Goal: Task Accomplishment & Management: Complete application form

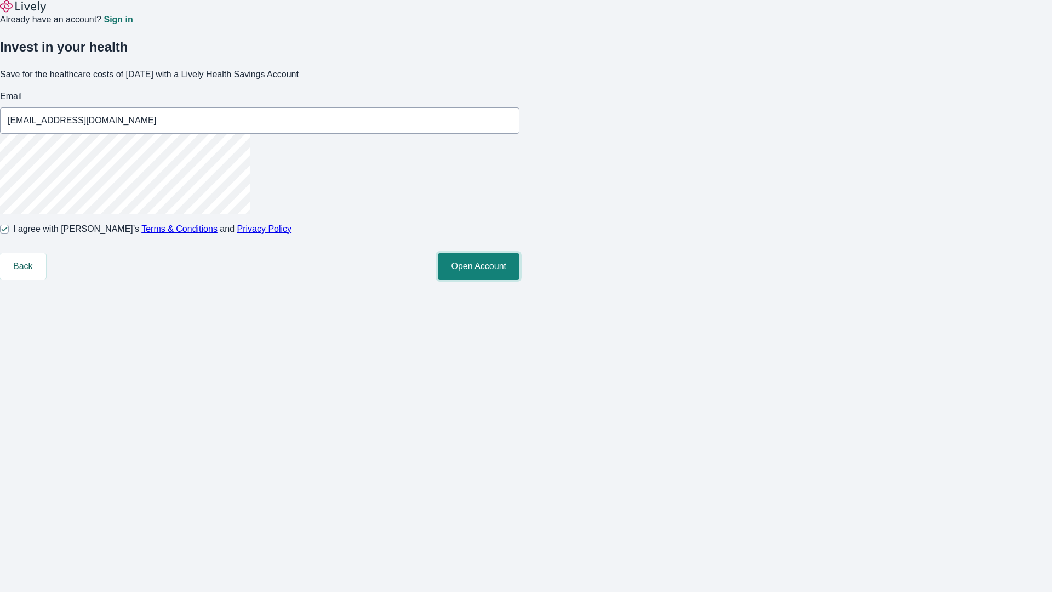
click at [520, 279] on button "Open Account" at bounding box center [479, 266] width 82 height 26
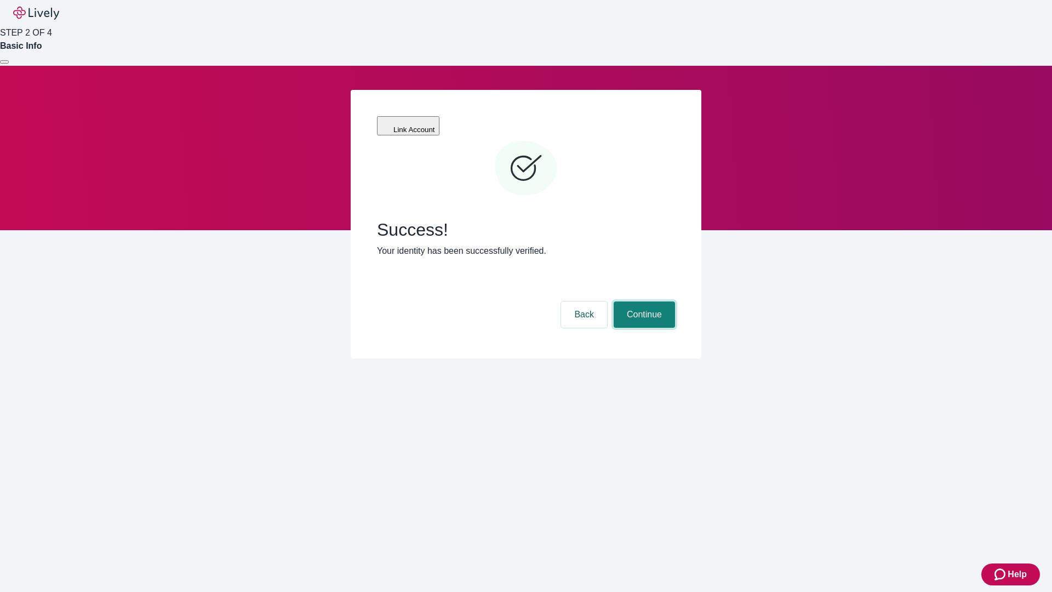
click at [643, 301] on button "Continue" at bounding box center [644, 314] width 61 height 26
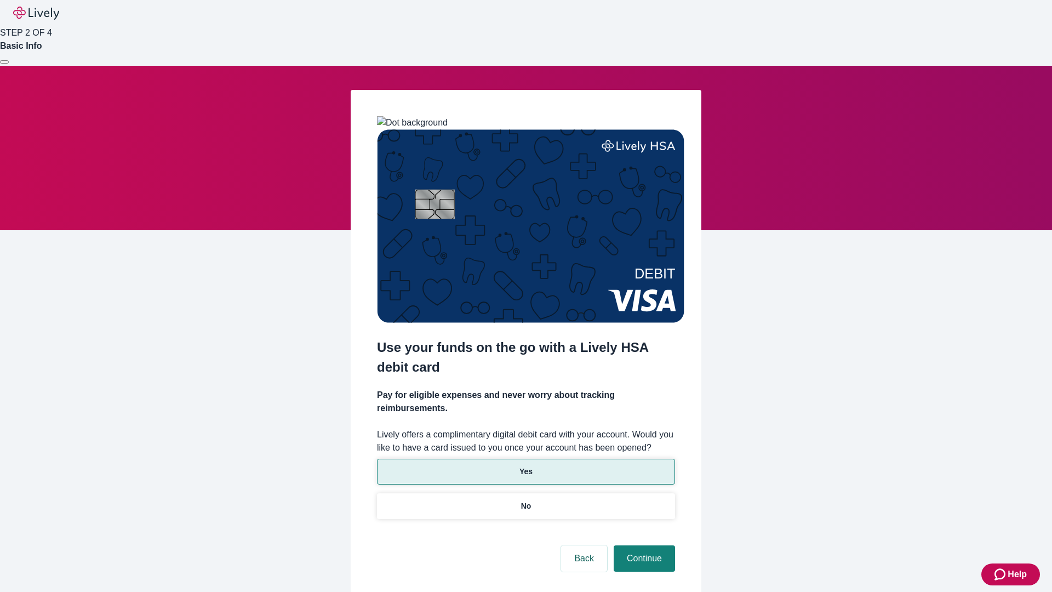
click at [526, 466] on p "Yes" at bounding box center [526, 472] width 13 height 12
click at [643, 545] on button "Continue" at bounding box center [644, 558] width 61 height 26
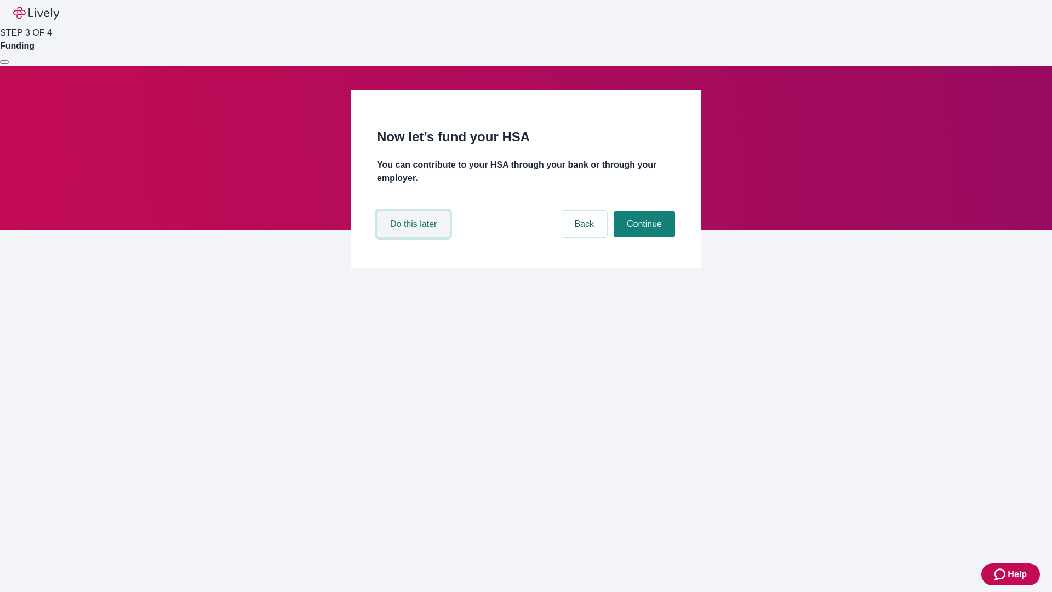
click at [415, 237] on button "Do this later" at bounding box center [413, 224] width 73 height 26
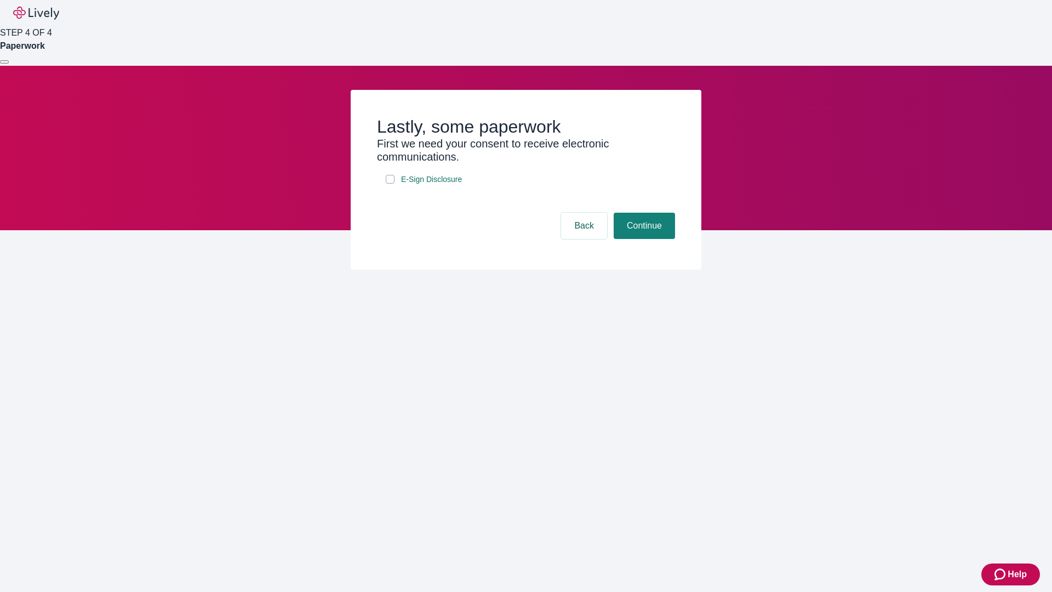
click at [390, 184] on input "E-Sign Disclosure" at bounding box center [390, 179] width 9 height 9
checkbox input "true"
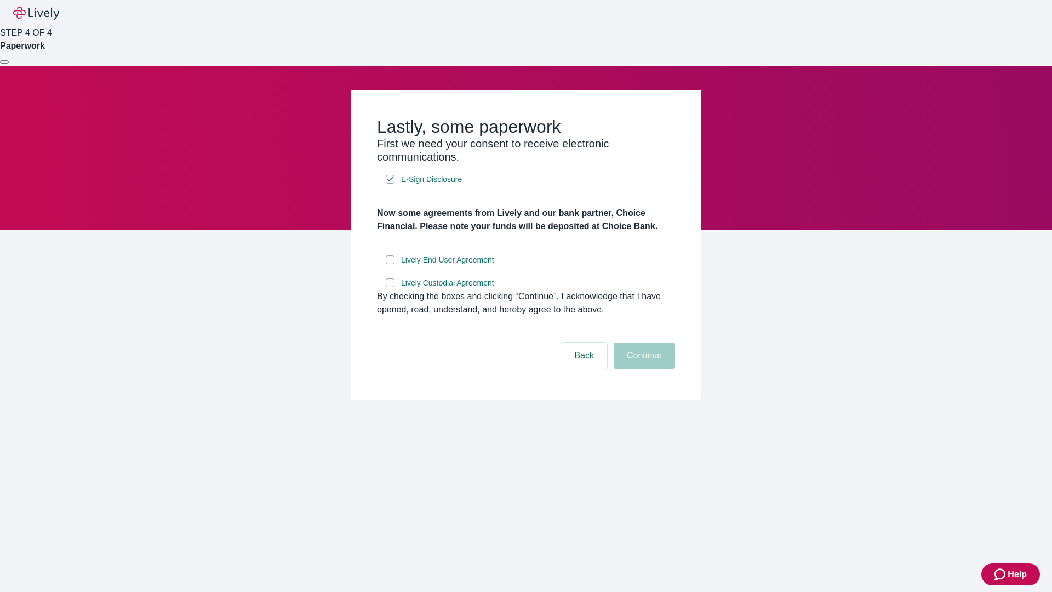
click at [390, 264] on input "Lively End User Agreement" at bounding box center [390, 259] width 9 height 9
checkbox input "true"
click at [390, 287] on input "Lively Custodial Agreement" at bounding box center [390, 282] width 9 height 9
checkbox input "true"
click at [643, 369] on button "Continue" at bounding box center [644, 356] width 61 height 26
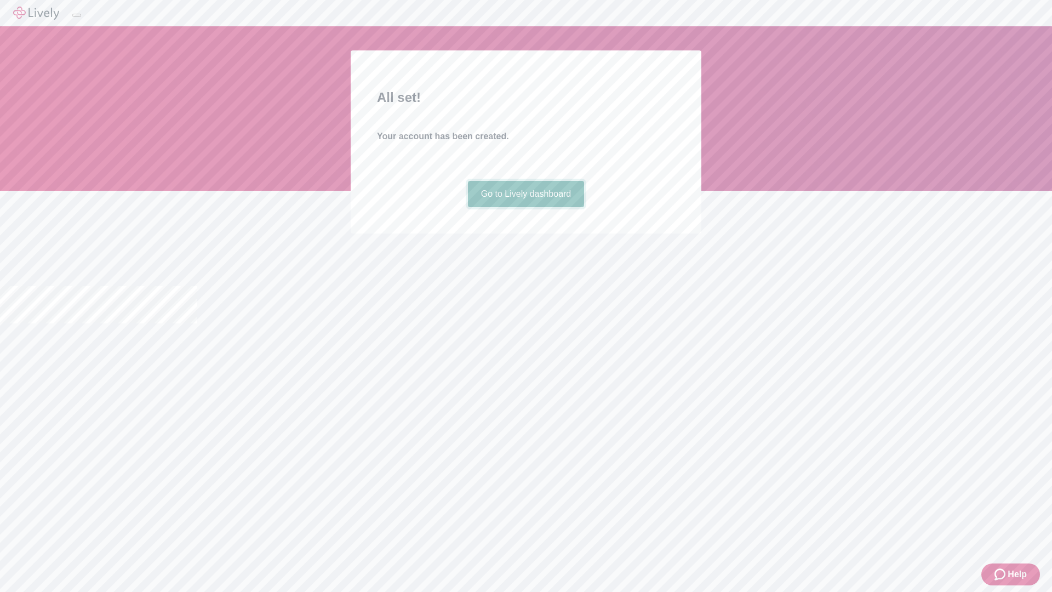
click at [526, 207] on link "Go to Lively dashboard" at bounding box center [526, 194] width 117 height 26
